Goal: Contribute content

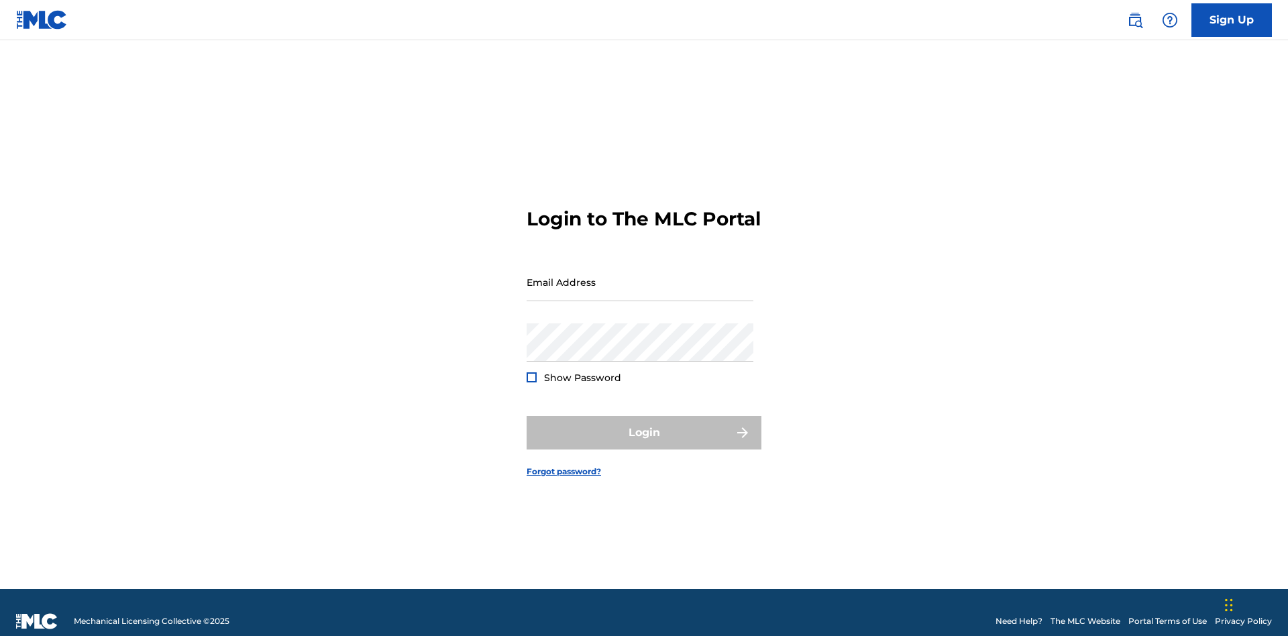
scroll to position [17, 0]
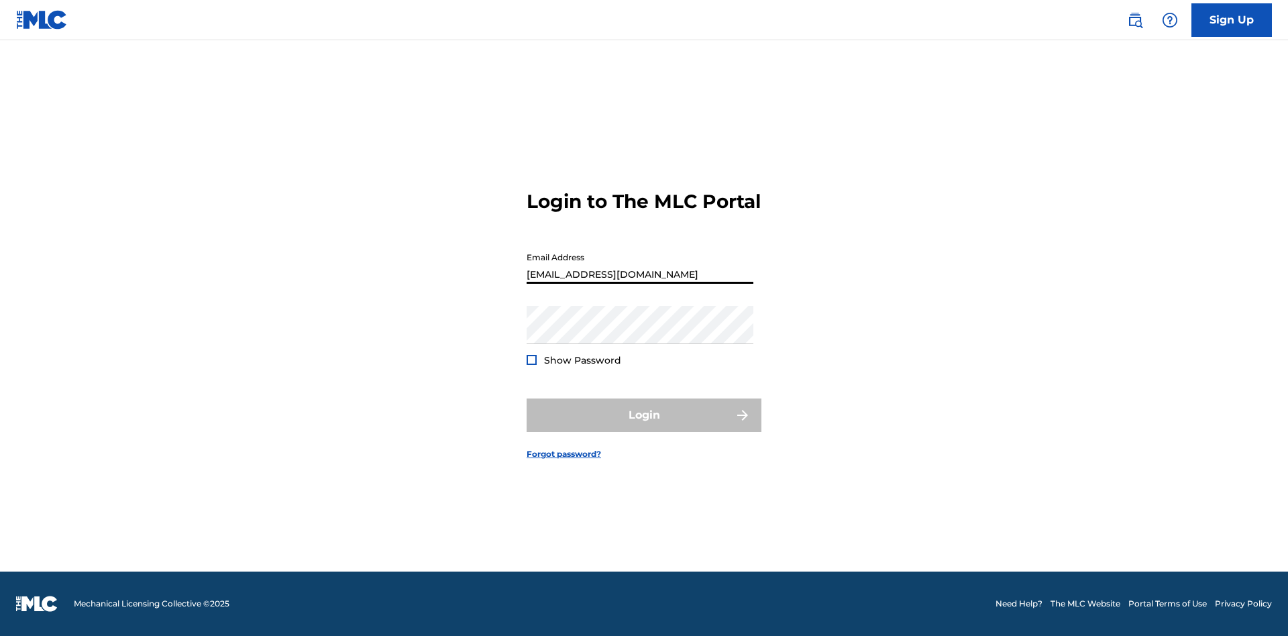
type input "[EMAIL_ADDRESS][DOMAIN_NAME]"
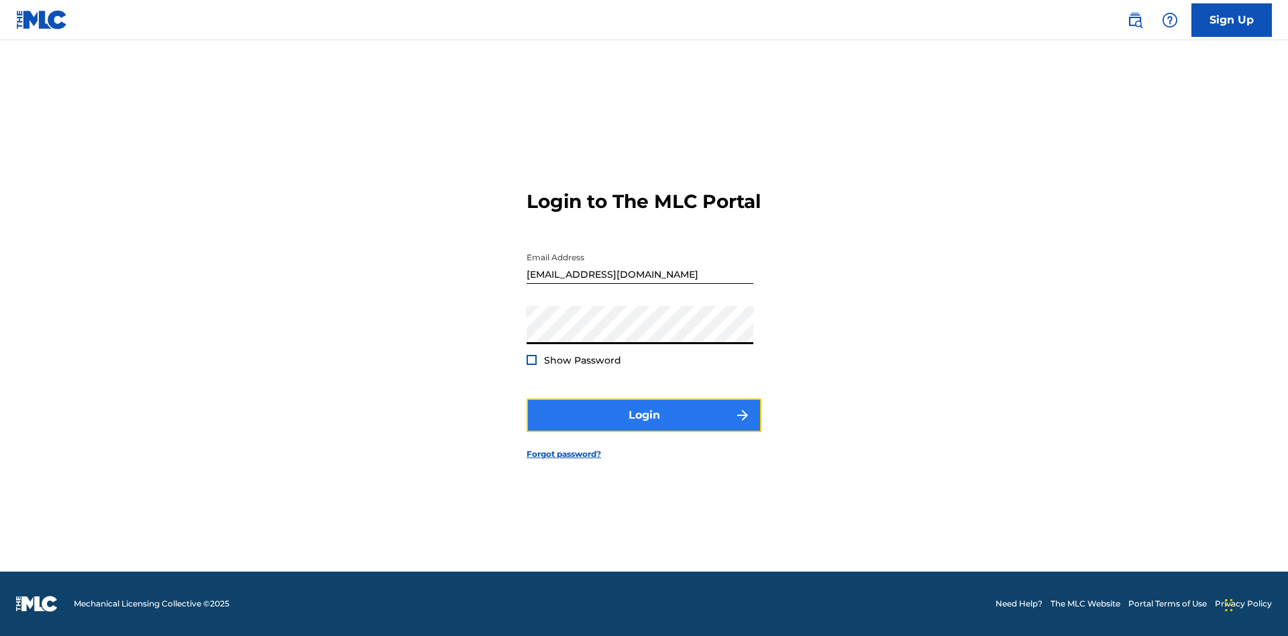
click at [644, 427] on button "Login" at bounding box center [644, 416] width 235 height 34
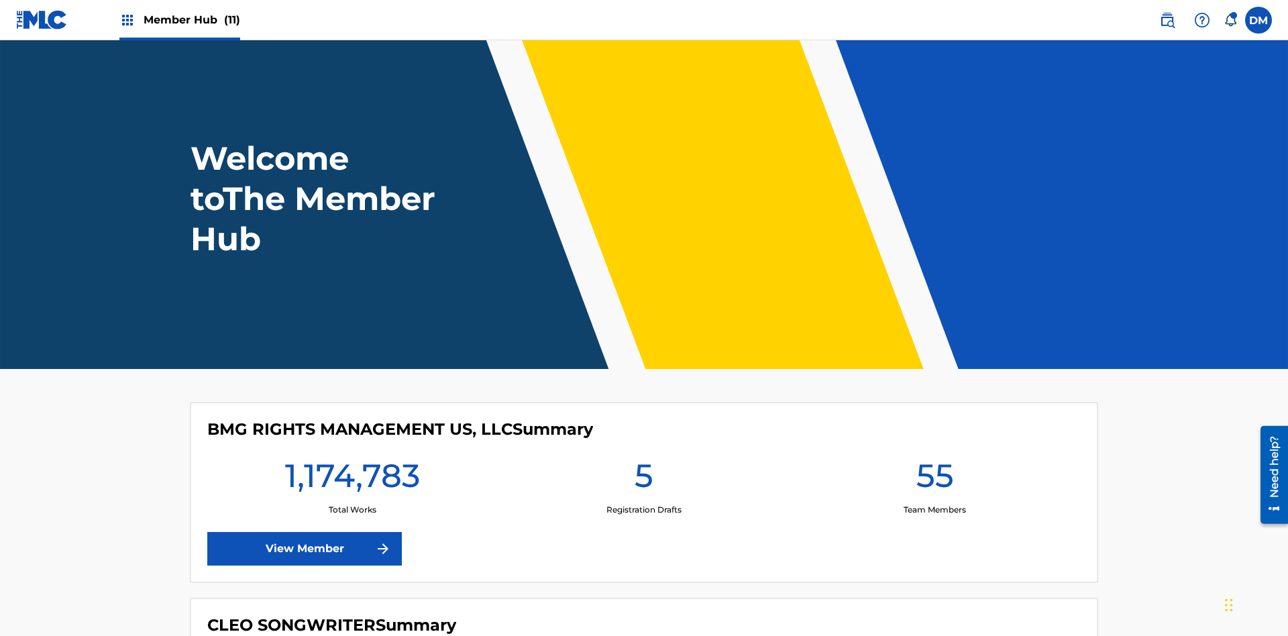
click at [191, 19] on span "Member Hub (11)" at bounding box center [192, 19] width 97 height 15
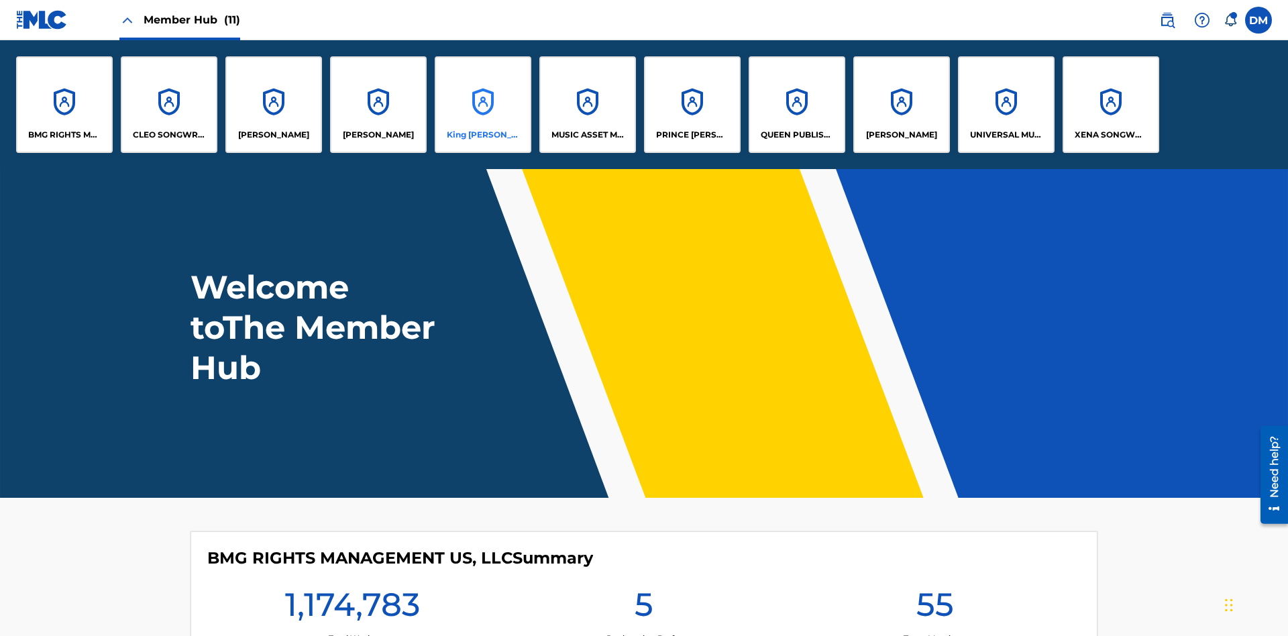
click at [482, 135] on p "King McTesterson" at bounding box center [483, 135] width 73 height 12
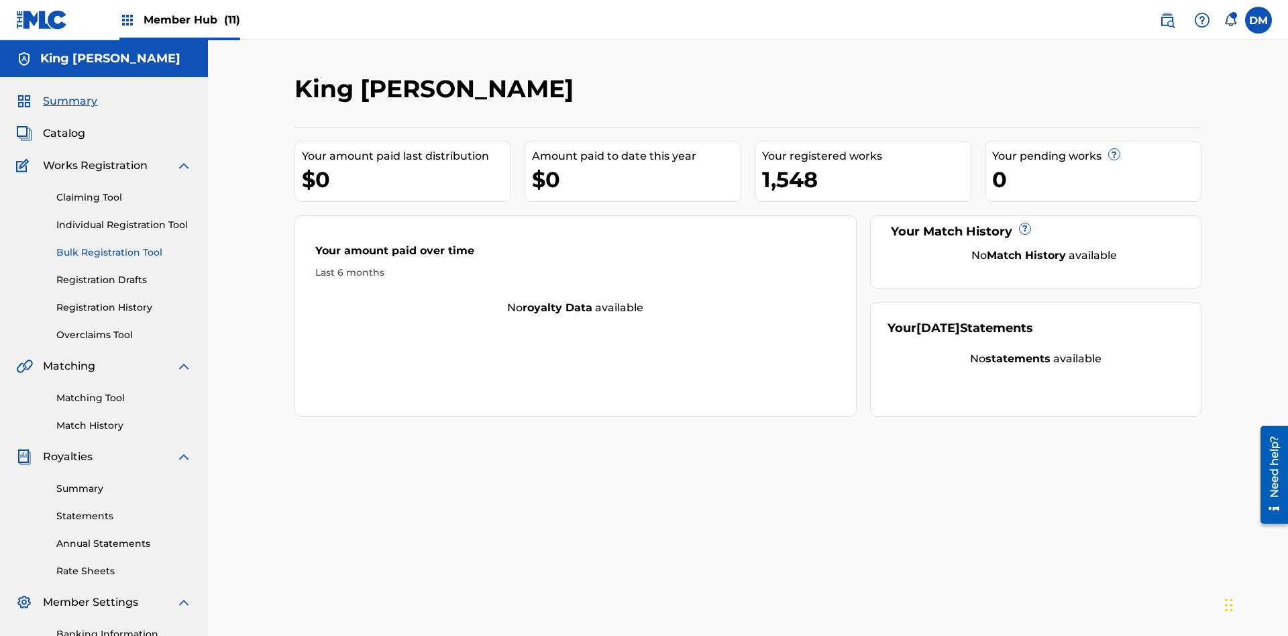
click at [124, 246] on link "Bulk Registration Tool" at bounding box center [124, 253] width 136 height 14
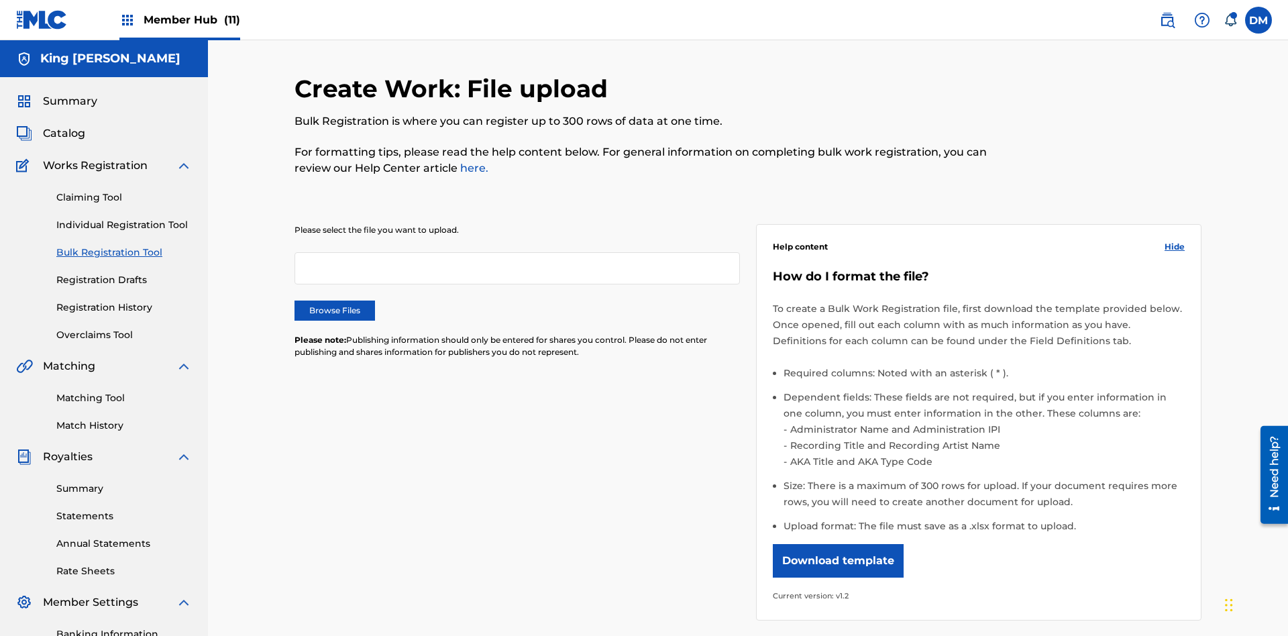
scroll to position [0, 295]
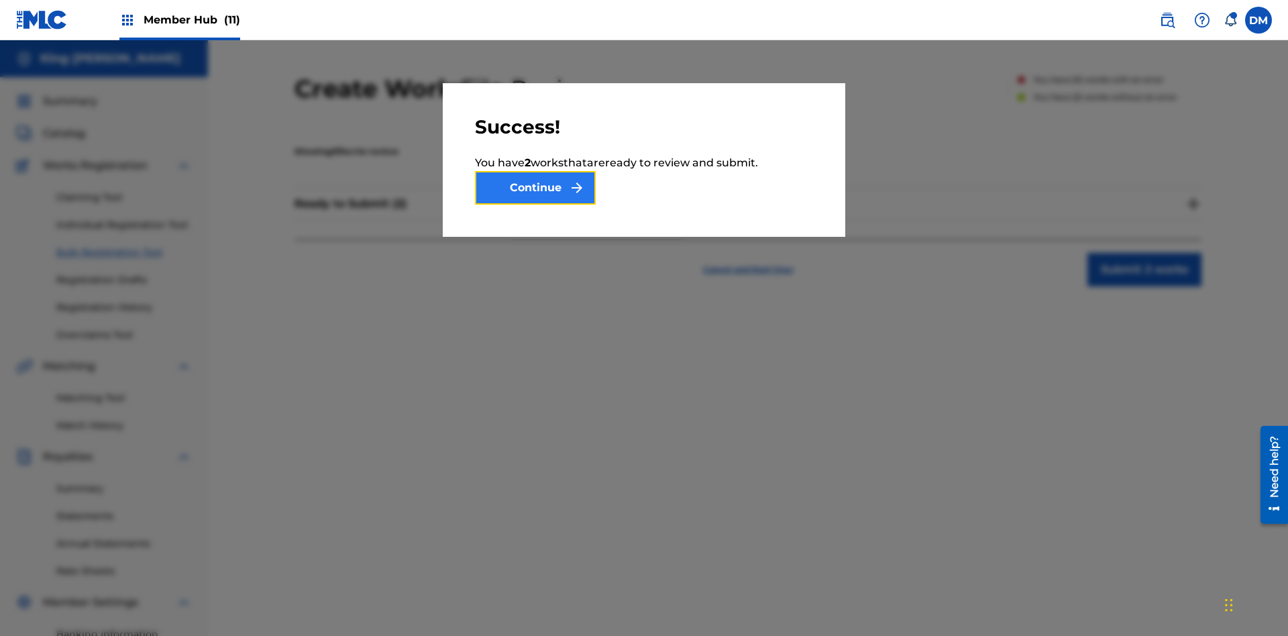
click at [535, 188] on button "Continue" at bounding box center [535, 188] width 121 height 34
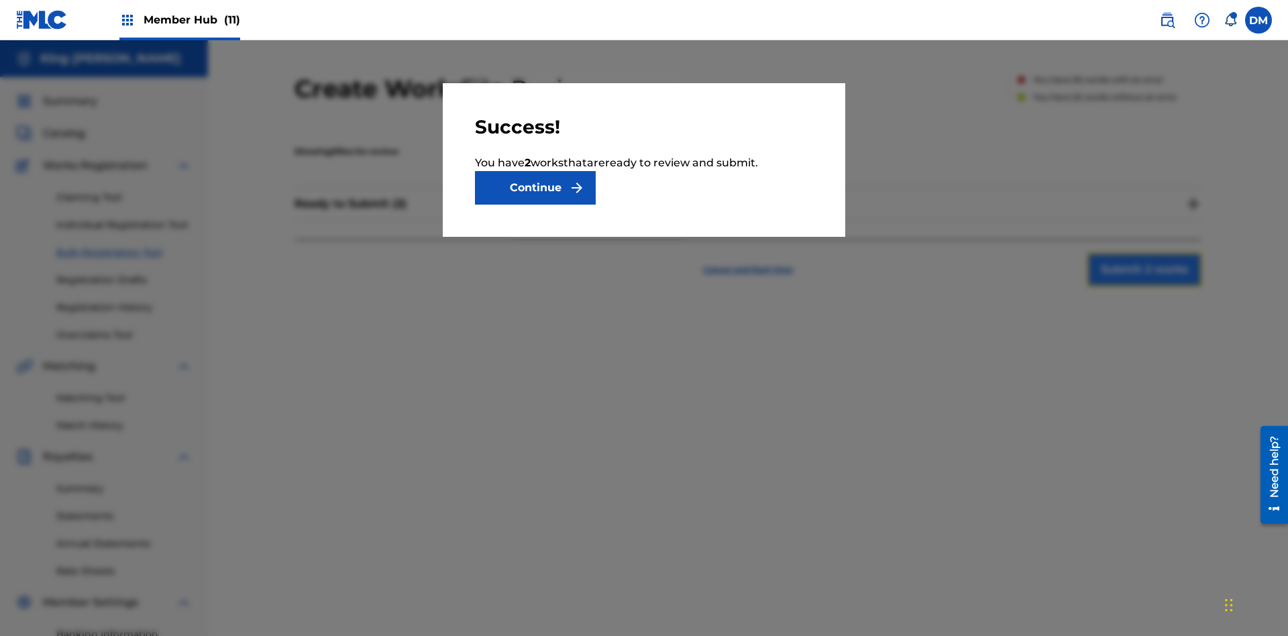
click at [1088, 253] on button "Submit 2 works" at bounding box center [1145, 270] width 114 height 34
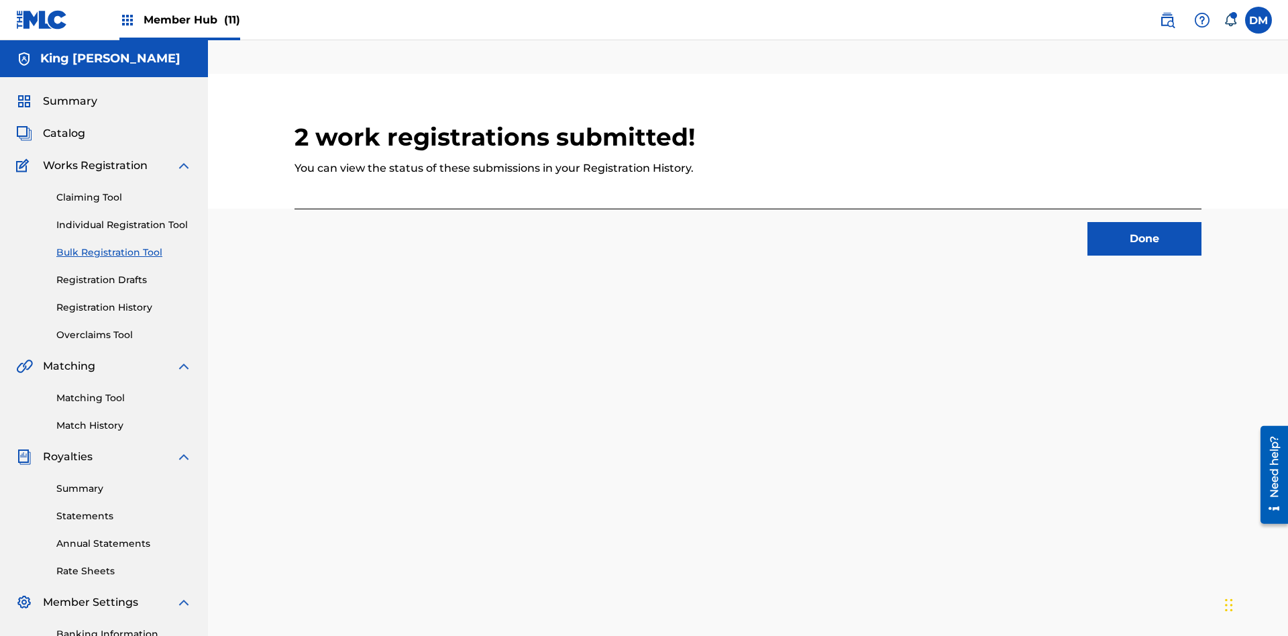
scroll to position [42, 295]
